Goal: Transaction & Acquisition: Obtain resource

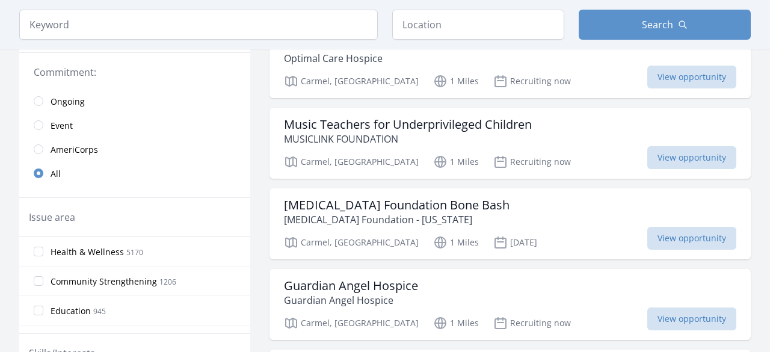
scroll to position [229, 0]
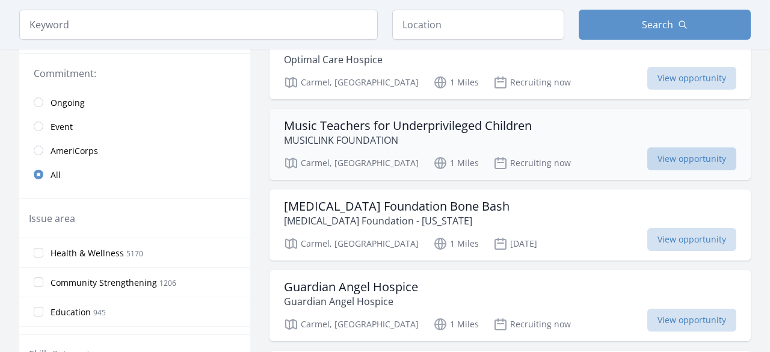
click at [663, 159] on span "View opportunity" at bounding box center [692, 158] width 89 height 23
click at [299, 211] on h3 "Arthritis Foundation Bone Bash" at bounding box center [397, 206] width 226 height 14
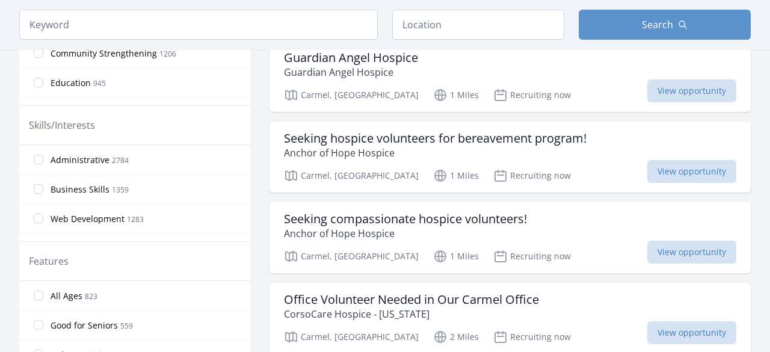
scroll to position [460, 0]
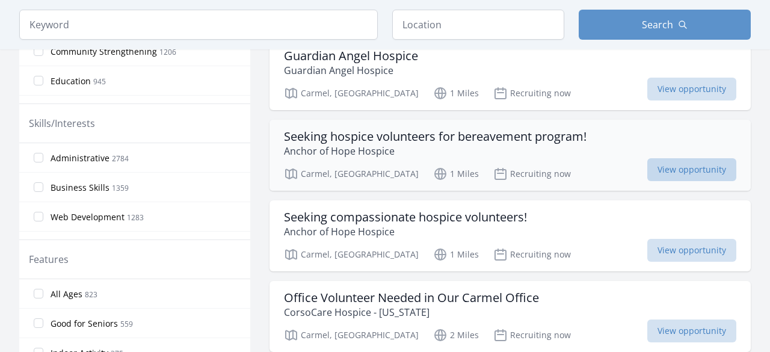
click at [667, 176] on span "View opportunity" at bounding box center [692, 169] width 89 height 23
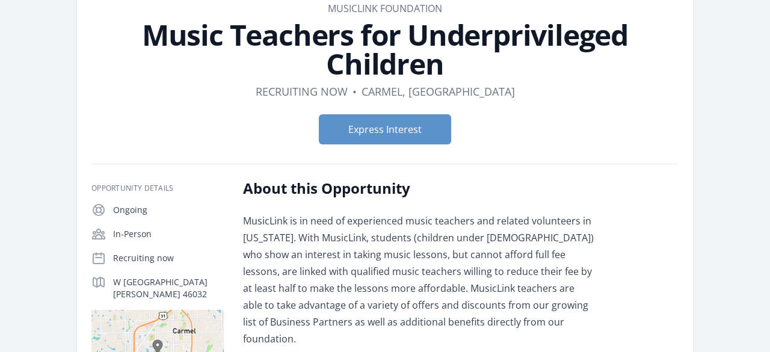
scroll to position [64, 0]
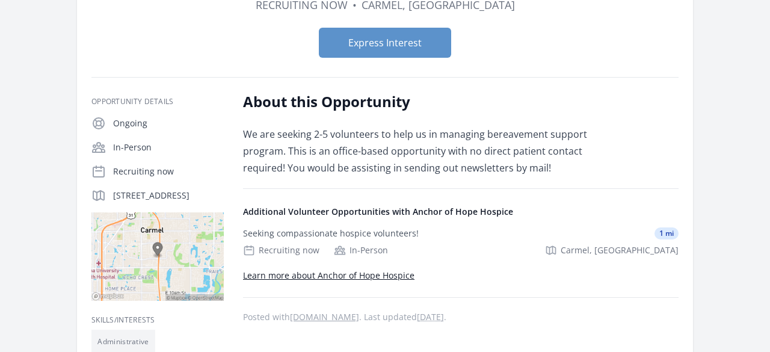
scroll to position [160, 0]
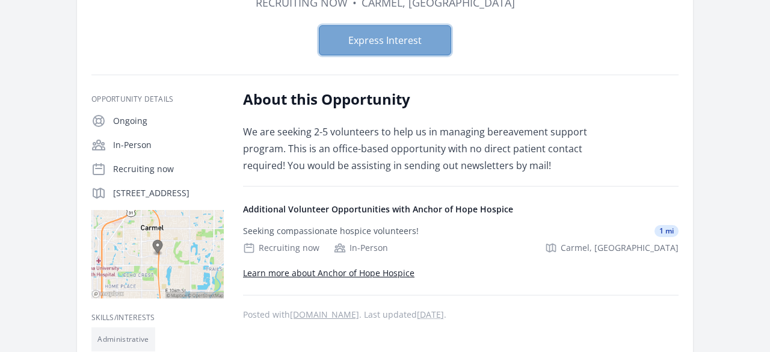
click at [377, 39] on button "Express Interest" at bounding box center [385, 40] width 132 height 30
